Goal: Task Accomplishment & Management: Use online tool/utility

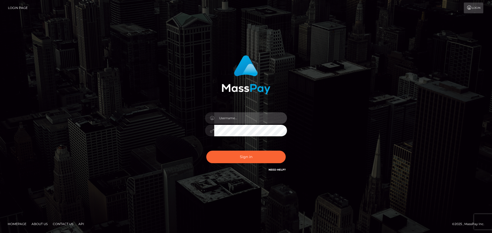
click at [251, 119] on input "text" at bounding box center [250, 118] width 73 height 12
click at [251, 118] on input "[PERSON_NAME].rollacan" at bounding box center [250, 118] width 73 height 12
type input "[PERSON_NAME][DOMAIN_NAME]"
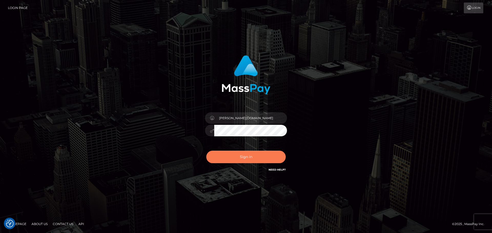
click at [264, 157] on button "Sign in" at bounding box center [245, 157] width 79 height 13
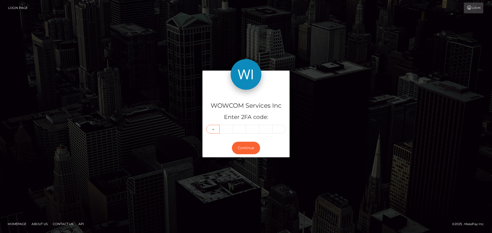
type input "5"
type input "7"
type input "5"
type input "7"
type input "3"
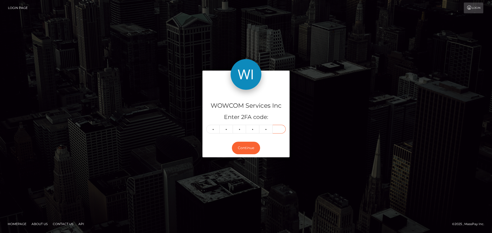
type input "1"
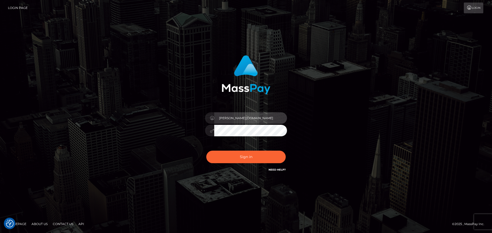
click at [260, 113] on input "[PERSON_NAME][DOMAIN_NAME]" at bounding box center [250, 118] width 73 height 12
type input "ioana.wowcan"
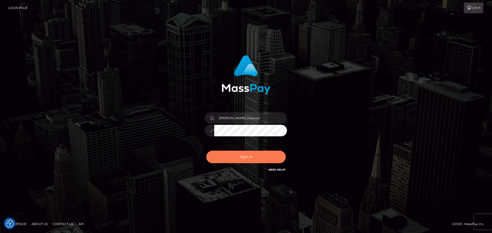
click at [250, 160] on button "Sign in" at bounding box center [245, 157] width 79 height 13
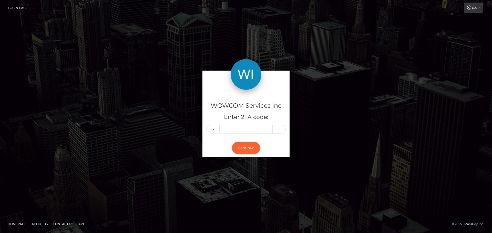
type input "4"
type input "3"
type input "7"
type input "8"
type input "4"
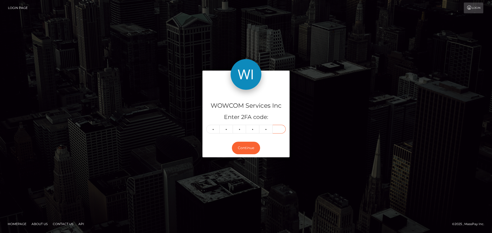
type input "2"
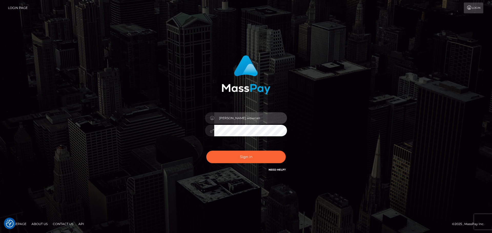
click at [256, 121] on input "ioana.wowcan" at bounding box center [250, 118] width 73 height 12
type input "ioana.rollausa"
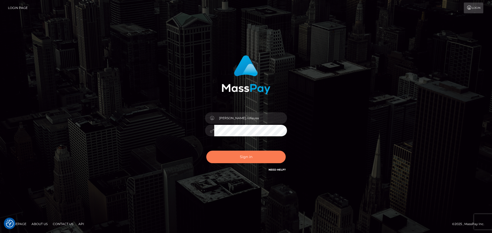
click at [250, 156] on button "Sign in" at bounding box center [245, 157] width 79 height 13
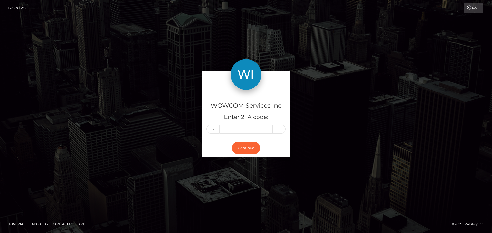
type input "2"
type input "6"
type input "0"
type input "3"
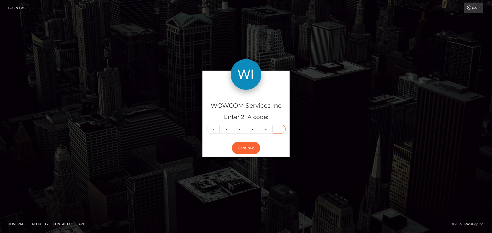
type input "9"
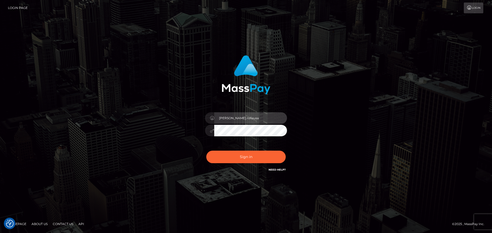
click at [255, 122] on input "ioana.rollausa" at bounding box center [250, 118] width 73 height 12
type input "ioana.rollacan"
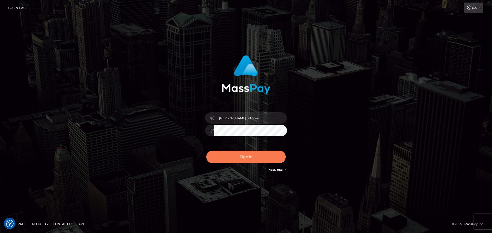
click at [246, 157] on button "Sign in" at bounding box center [245, 157] width 79 height 13
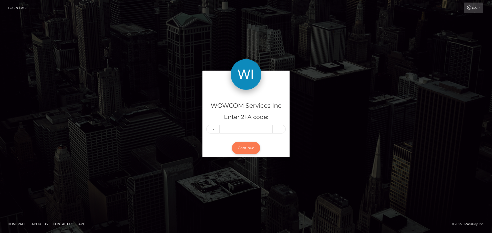
type input "4"
type input "2"
type input "6"
type input "8"
type input "7"
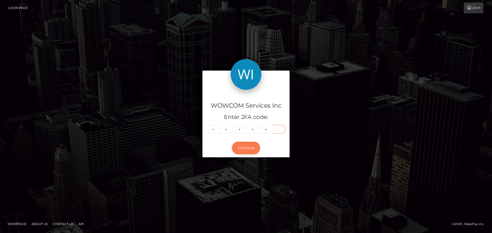
type input "7"
